Goal: Task Accomplishment & Management: Use online tool/utility

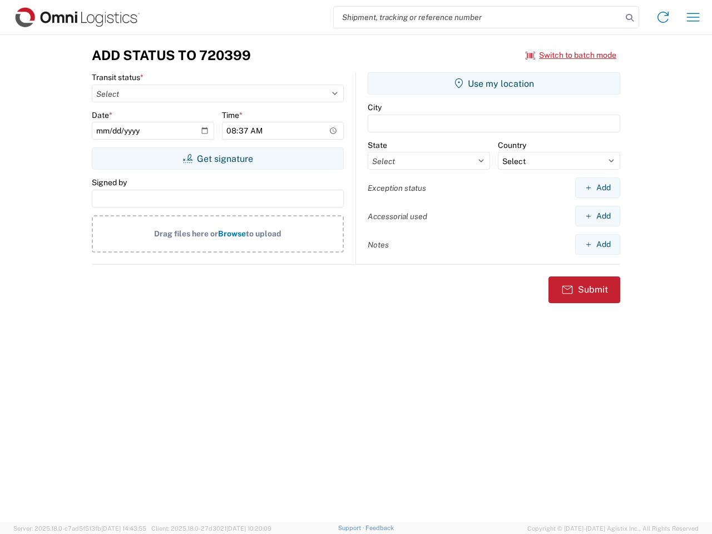
click at [478, 17] on input "search" at bounding box center [478, 17] width 288 height 21
click at [629, 18] on icon at bounding box center [630, 18] width 16 height 16
click at [663, 17] on icon at bounding box center [663, 17] width 18 height 18
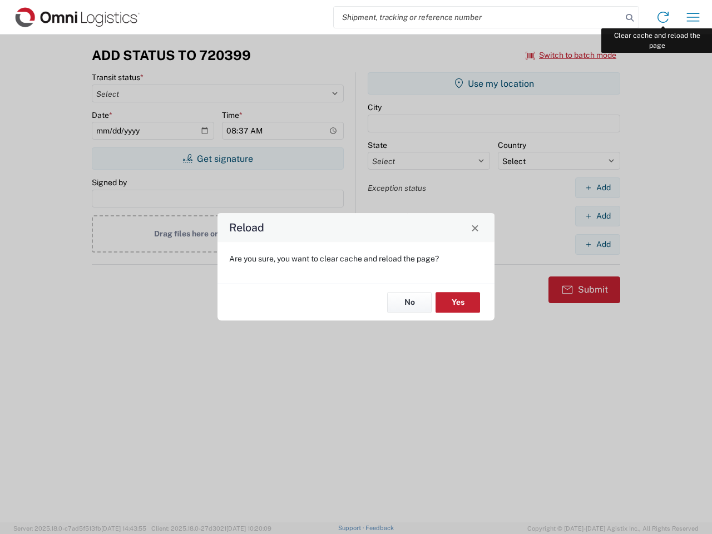
click at [693, 17] on div "Reload Are you sure, you want to clear cache and reload the page? No Yes" at bounding box center [356, 267] width 712 height 534
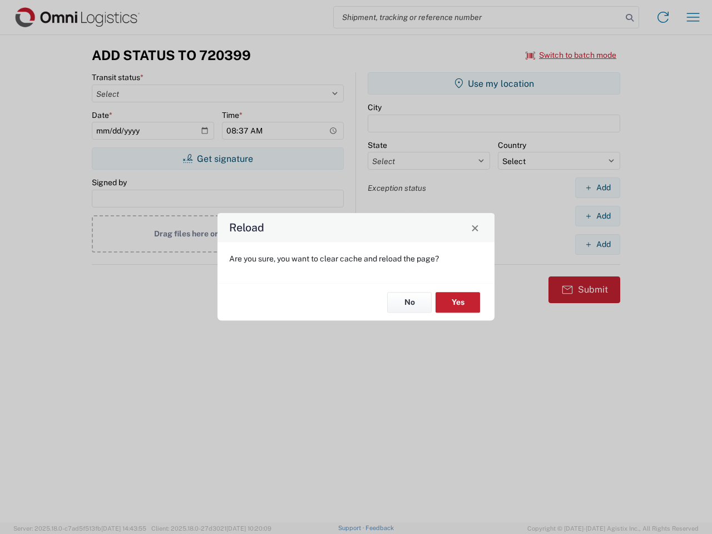
click at [571, 55] on div "Reload Are you sure, you want to clear cache and reload the page? No Yes" at bounding box center [356, 267] width 712 height 534
click at [217, 158] on div "Reload Are you sure, you want to clear cache and reload the page? No Yes" at bounding box center [356, 267] width 712 height 534
click at [494, 83] on div "Reload Are you sure, you want to clear cache and reload the page? No Yes" at bounding box center [356, 267] width 712 height 534
click at [597, 187] on div "Reload Are you sure, you want to clear cache and reload the page? No Yes" at bounding box center [356, 267] width 712 height 534
click at [597, 216] on div "Reload Are you sure, you want to clear cache and reload the page? No Yes" at bounding box center [356, 267] width 712 height 534
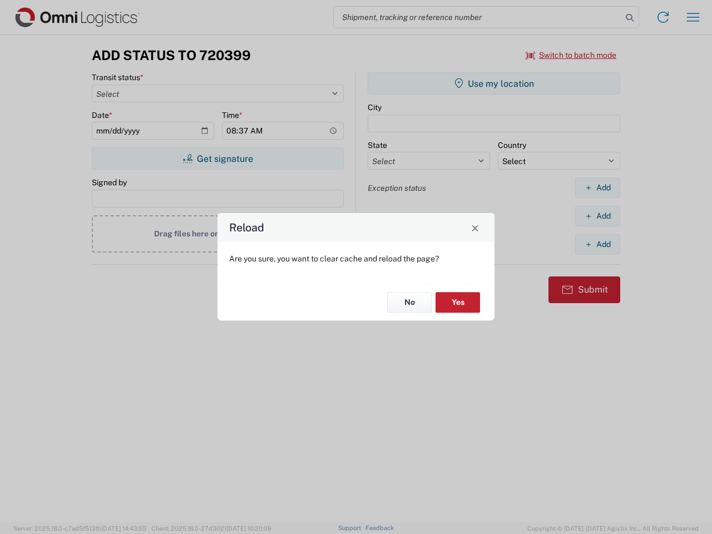
click at [597, 244] on div "Reload Are you sure, you want to clear cache and reload the page? No Yes" at bounding box center [356, 267] width 712 height 534
